Goal: Check status: Check status

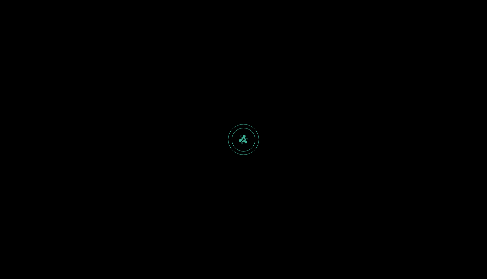
click at [377, 130] on div at bounding box center [243, 139] width 487 height 279
click at [145, 134] on div at bounding box center [243, 139] width 487 height 279
click at [163, 130] on div at bounding box center [243, 139] width 487 height 279
